Goal: Transaction & Acquisition: Purchase product/service

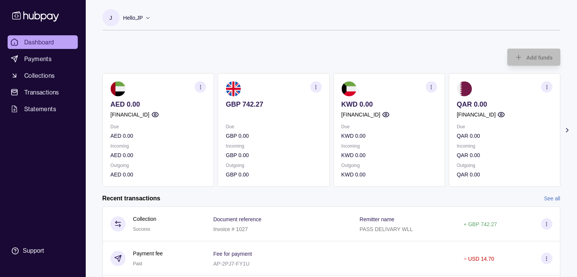
click at [202, 85] on icon "button" at bounding box center [200, 87] width 6 height 6
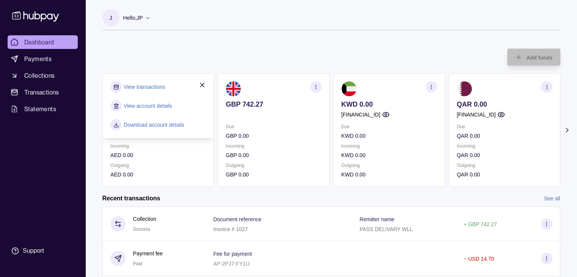
click at [164, 55] on div "Add funds AED 0.00 [FINANCIAL_ID] Due AED 0.00 Incoming AED 0.00 Outgoing AED 0…" at bounding box center [332, 114] width 458 height 146
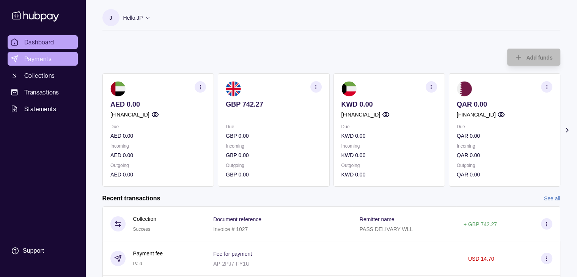
click at [36, 56] on span "Payments" at bounding box center [37, 58] width 27 height 9
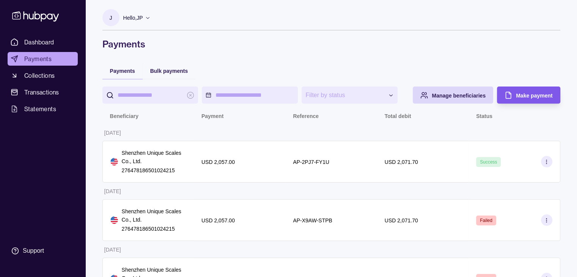
click at [529, 93] on span "Make payment" at bounding box center [534, 96] width 36 height 6
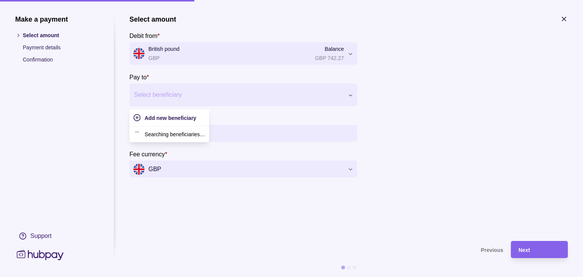
click at [194, 96] on div at bounding box center [238, 95] width 209 height 11
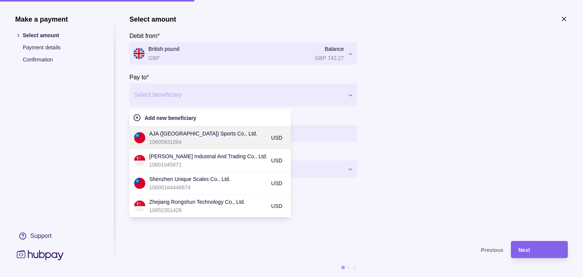
click at [195, 139] on p "10605931084" at bounding box center [208, 142] width 118 height 8
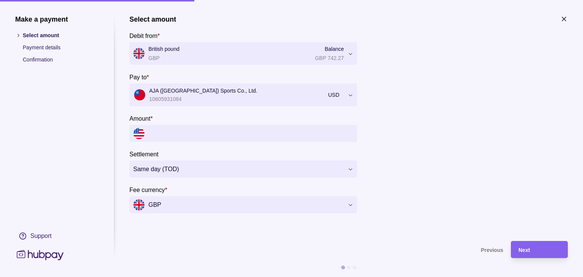
click at [175, 139] on input "Amount *" at bounding box center [250, 133] width 205 height 17
click at [225, 131] on input "Amount *" at bounding box center [250, 133] width 205 height 17
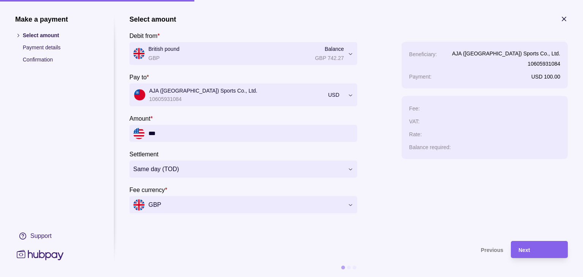
type input "***"
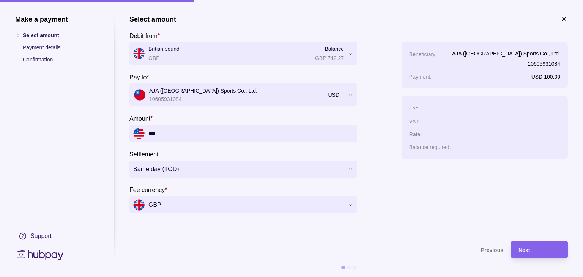
click at [565, 20] on icon "button" at bounding box center [564, 19] width 4 height 4
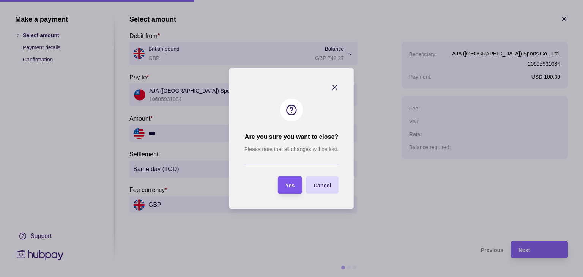
click at [291, 189] on div "Yes" at bounding box center [290, 185] width 9 height 9
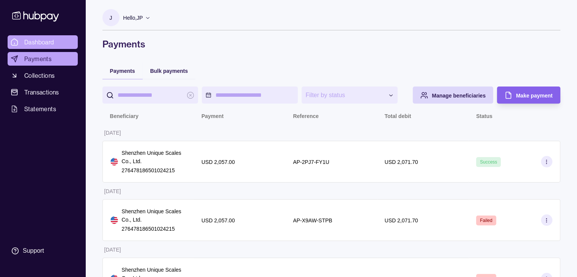
click at [35, 40] on span "Dashboard" at bounding box center [39, 42] width 30 height 9
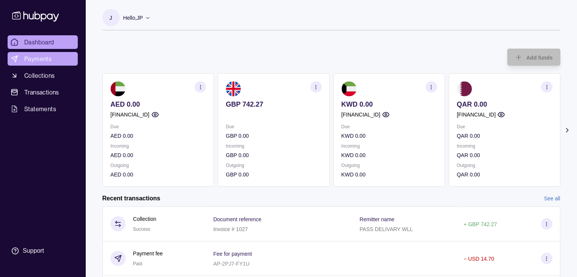
click at [41, 55] on span "Payments" at bounding box center [37, 58] width 27 height 9
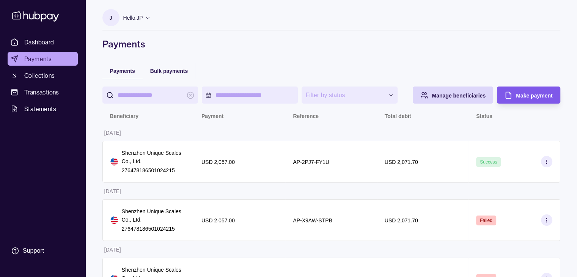
click at [533, 93] on span "Make payment" at bounding box center [534, 96] width 36 height 6
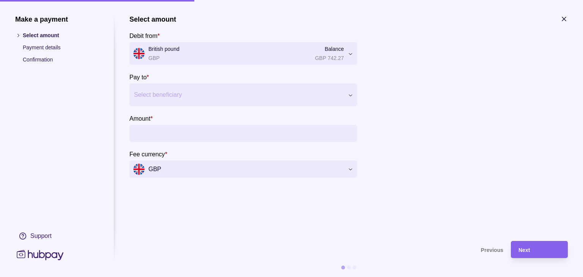
click at [188, 107] on section "Select amount Debit from * British pound GBP Balance GBP 742.27 *** *** *** ***…" at bounding box center [243, 96] width 228 height 163
click at [200, 97] on div at bounding box center [238, 95] width 209 height 11
click at [442, 81] on section "Select amount Debit from * British pound GBP Balance GBP 742.27 *** *** *** ***…" at bounding box center [348, 96] width 439 height 163
click at [565, 18] on icon "button" at bounding box center [564, 19] width 8 height 8
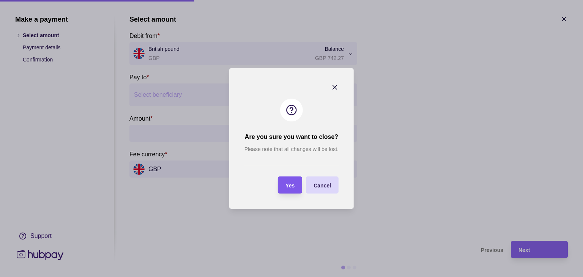
click at [288, 183] on span "Yes" at bounding box center [290, 186] width 9 height 6
